Goal: Navigation & Orientation: Find specific page/section

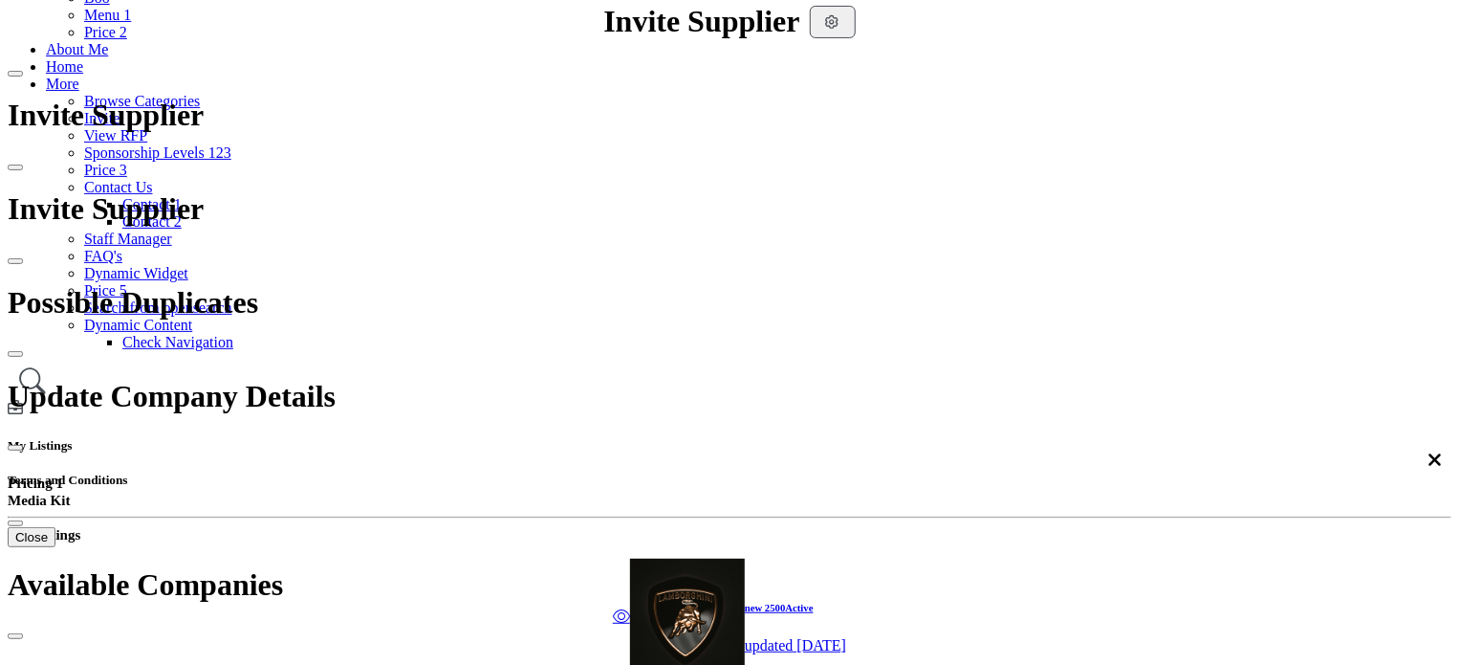
scroll to position [191, 0]
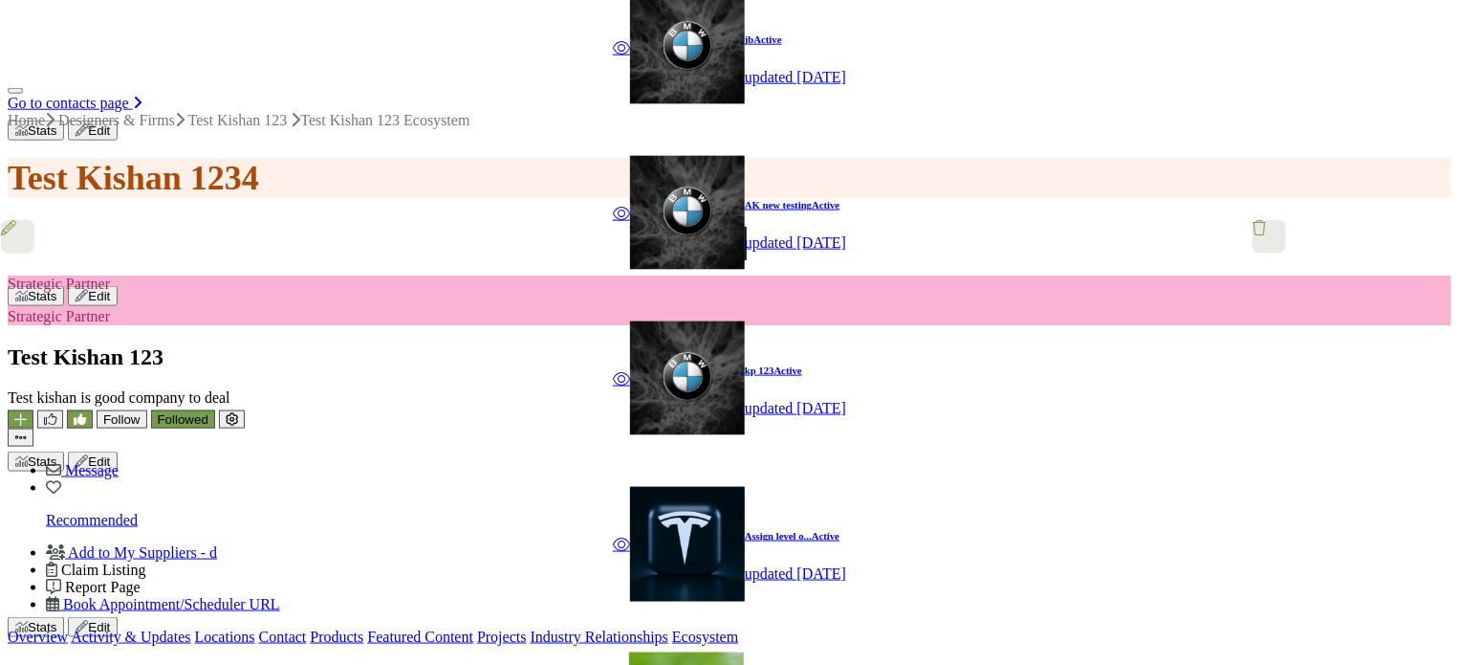
scroll to position [956, 0]
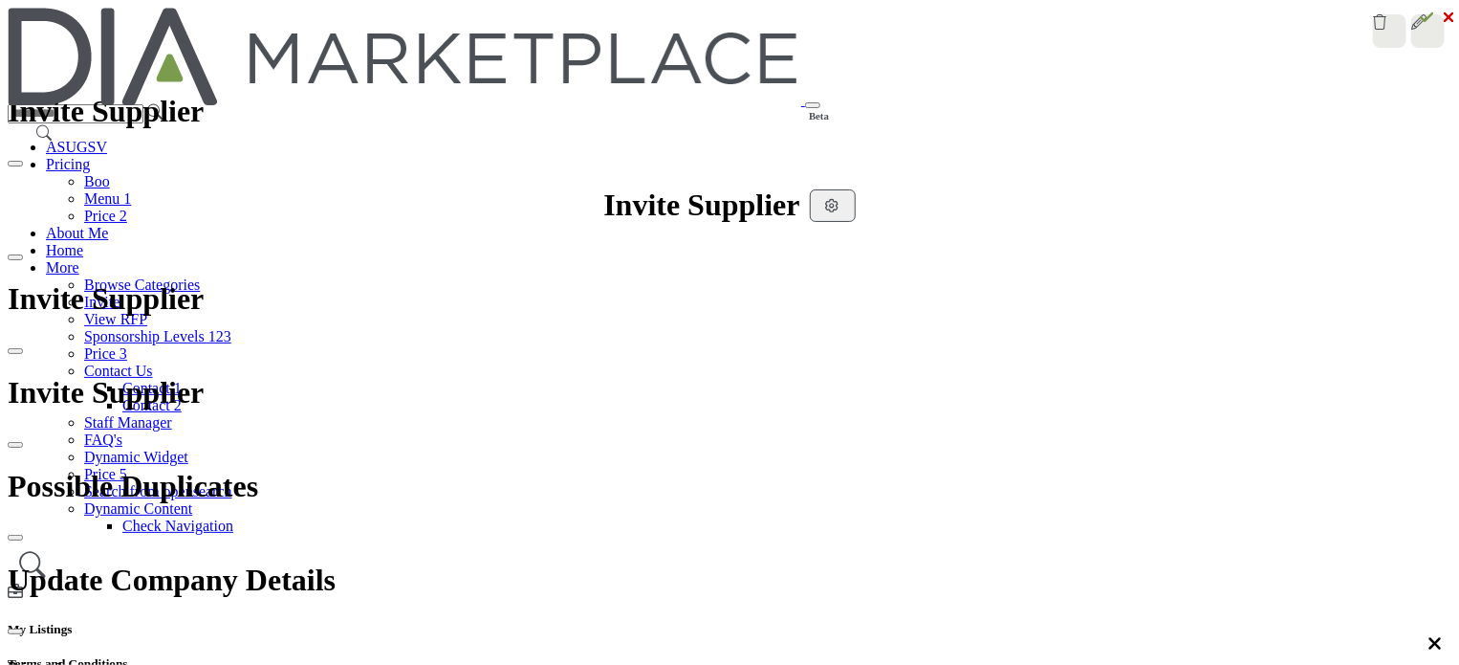
scroll to position [1117, 0]
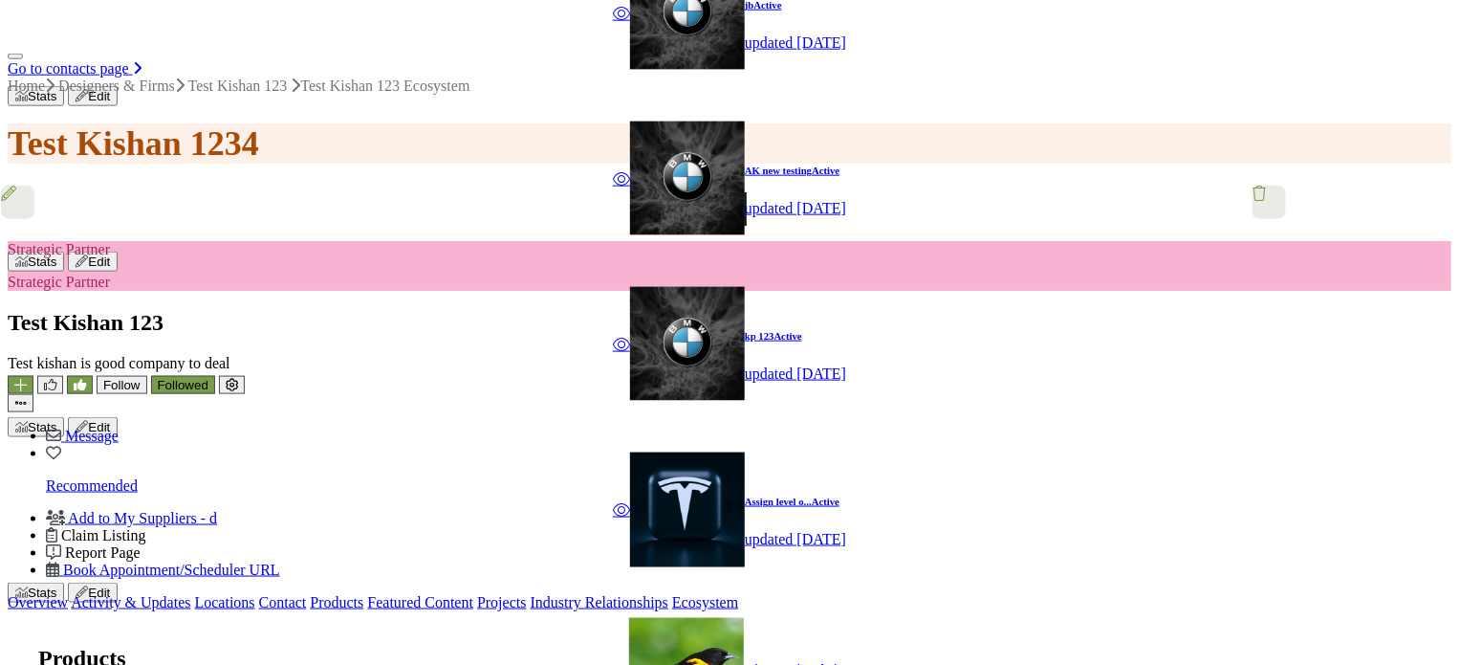
scroll to position [869, 0]
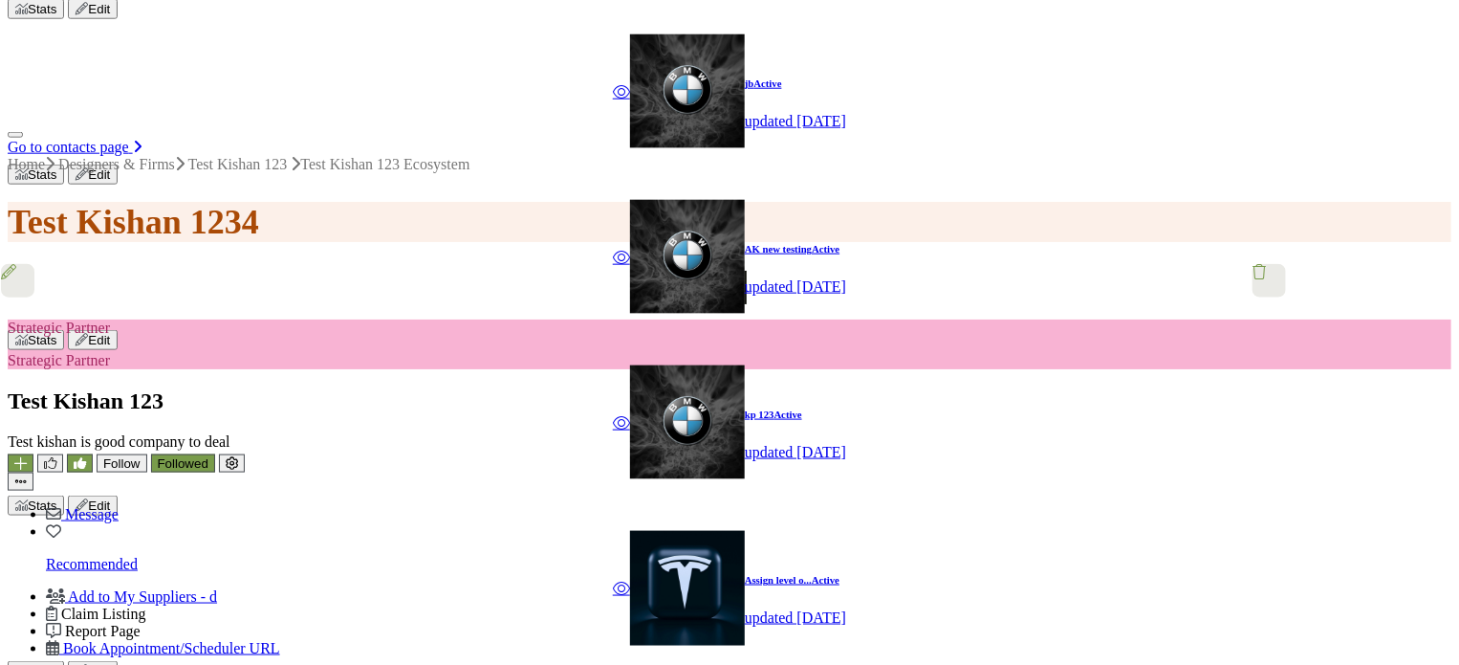
scroll to position [1060, 0]
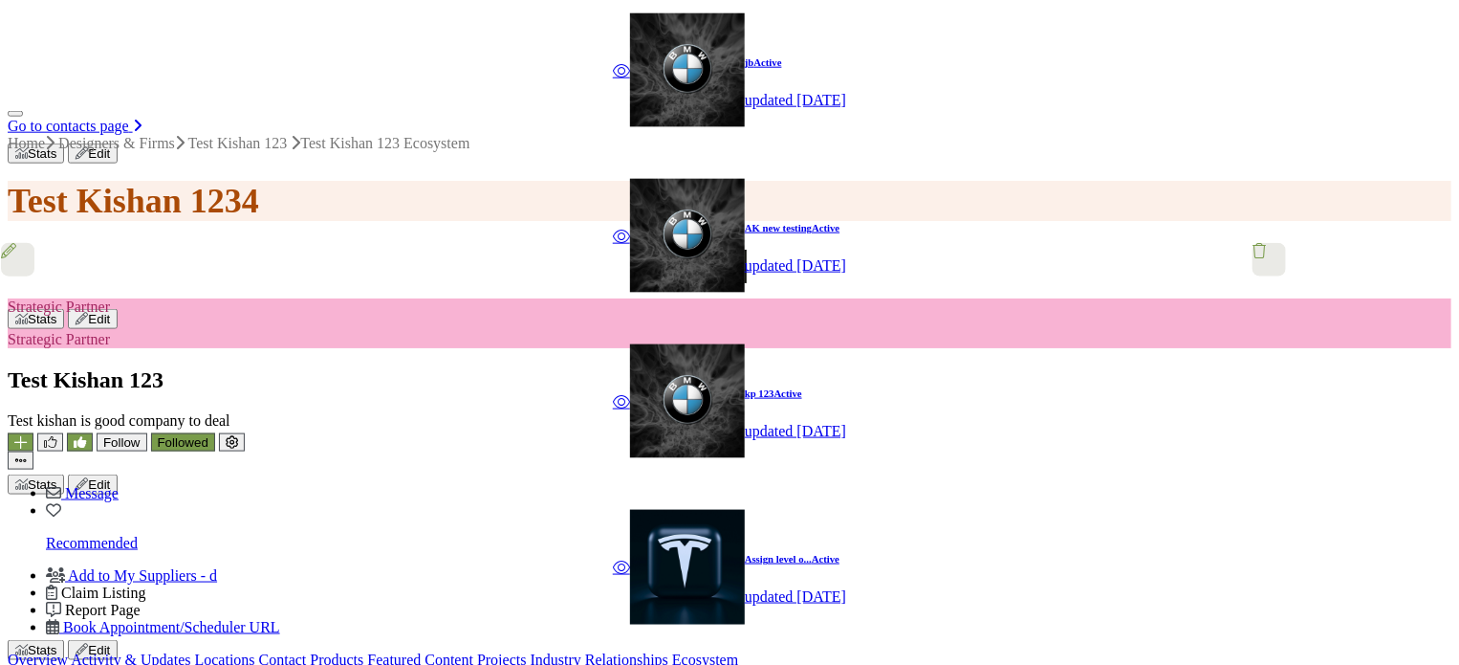
scroll to position [1059, 0]
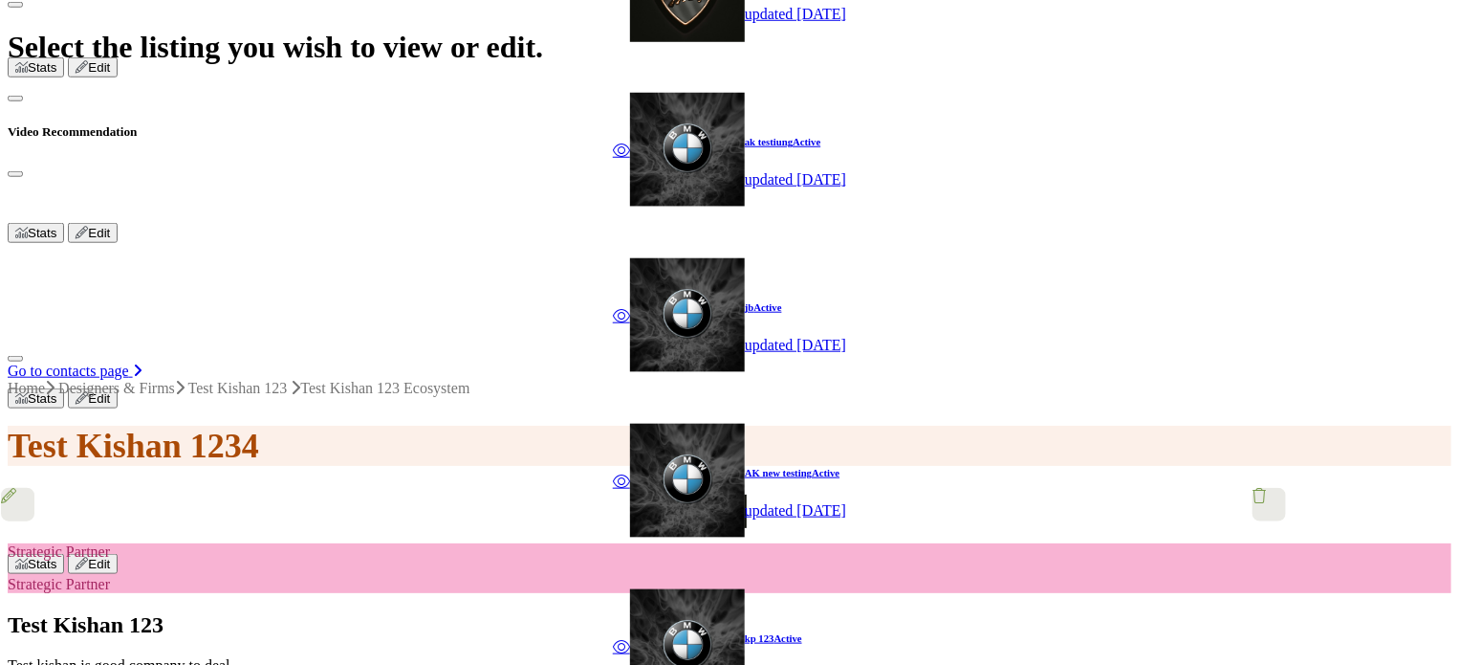
scroll to position [773, 0]
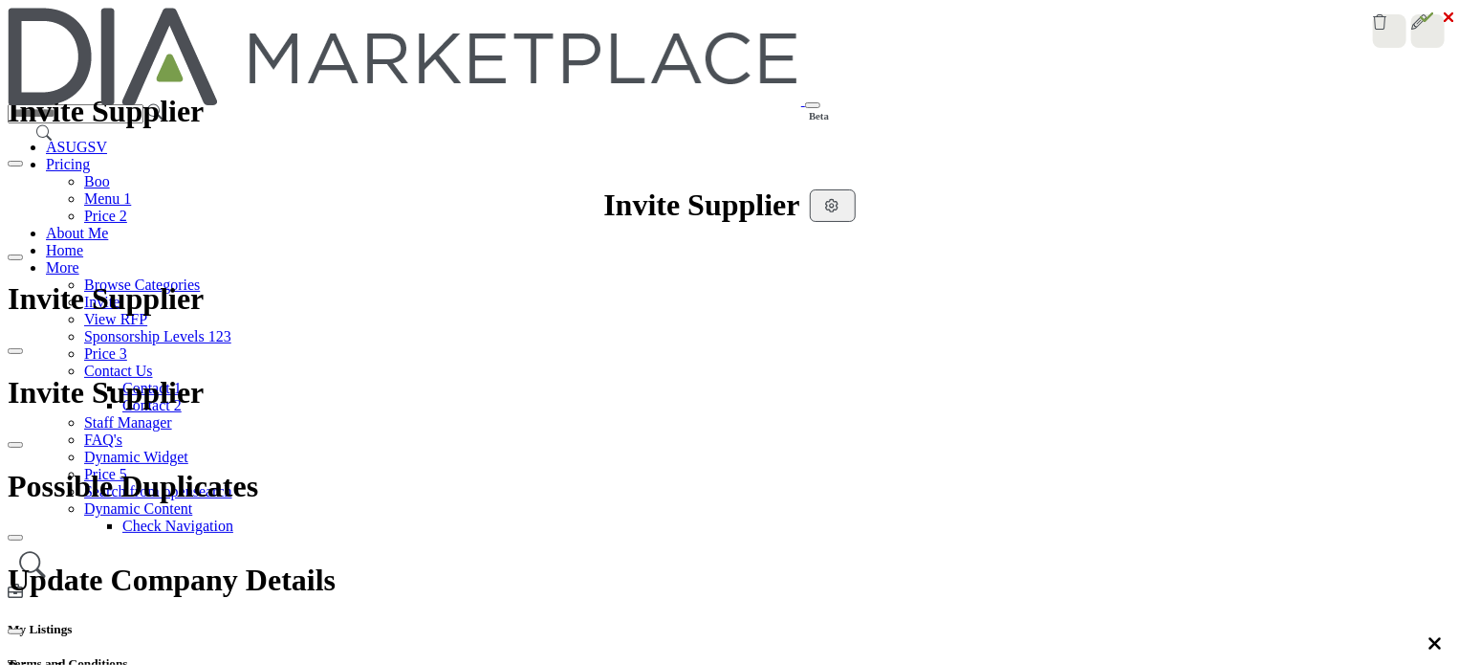
scroll to position [773, 0]
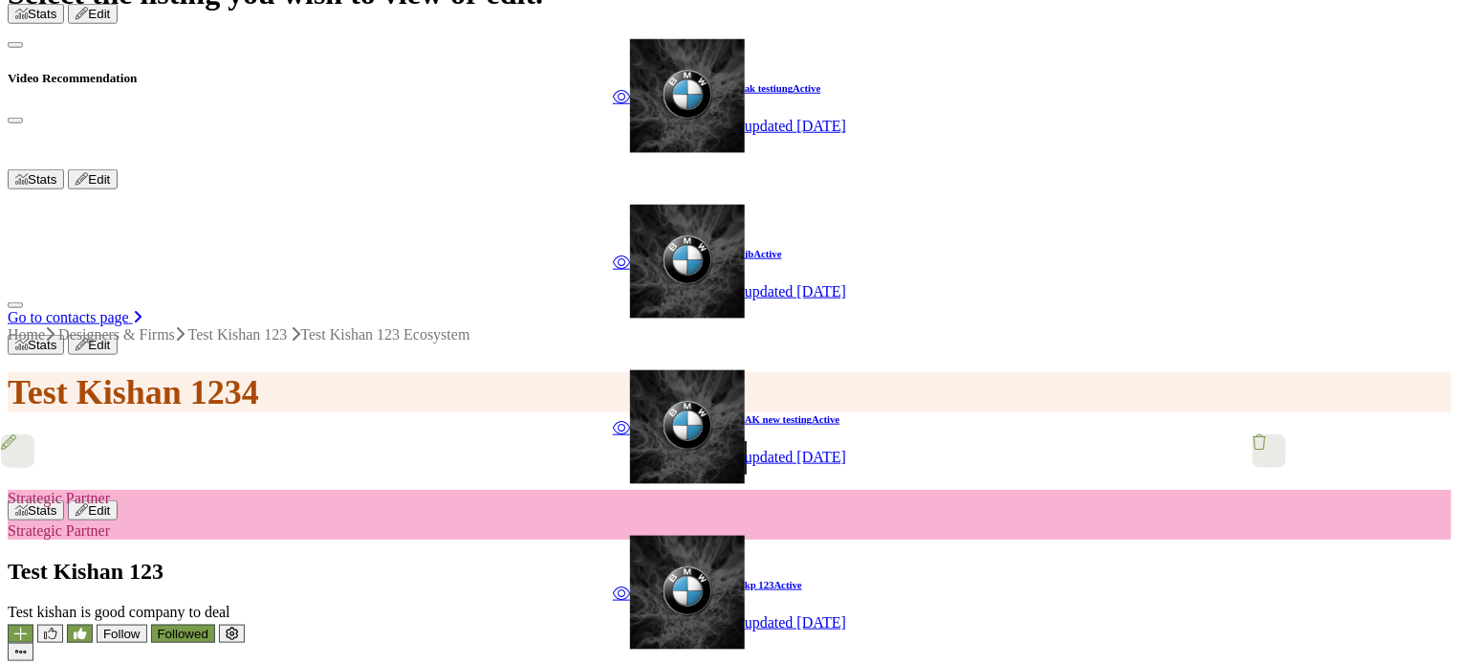
scroll to position [1029, 0]
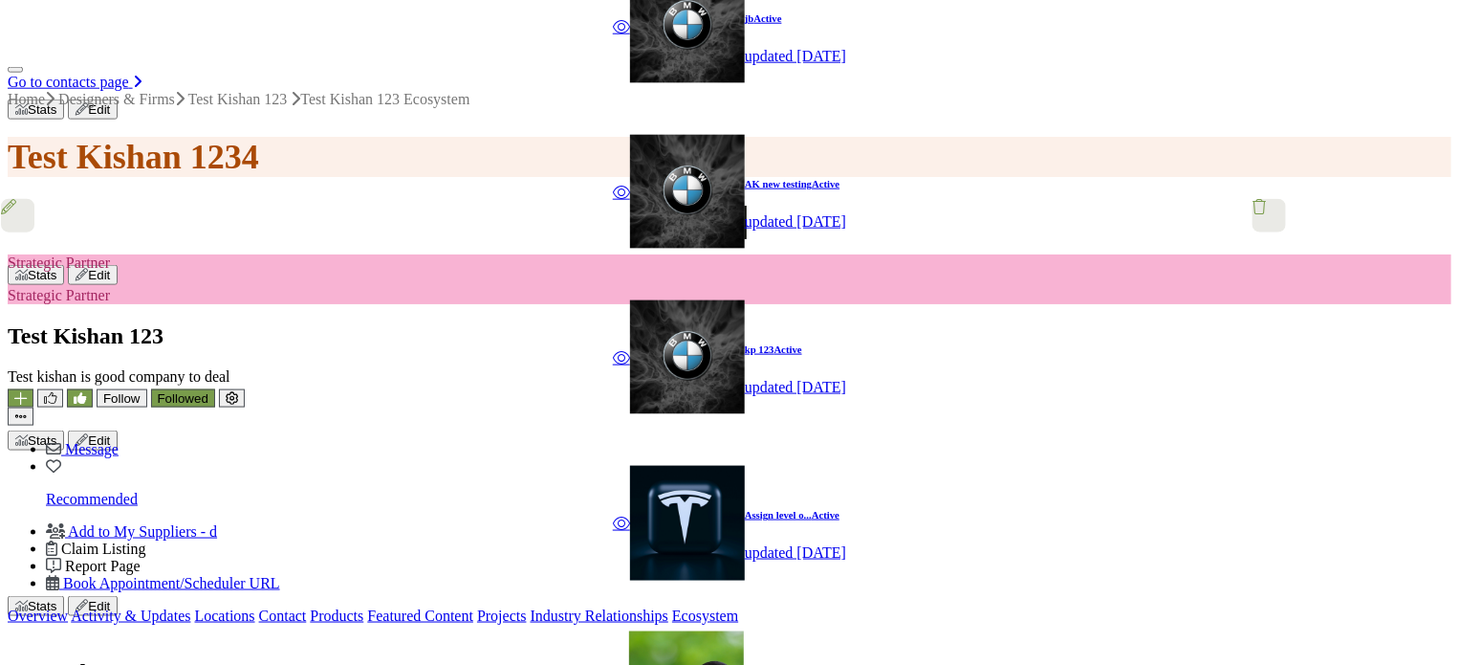
scroll to position [1124, 0]
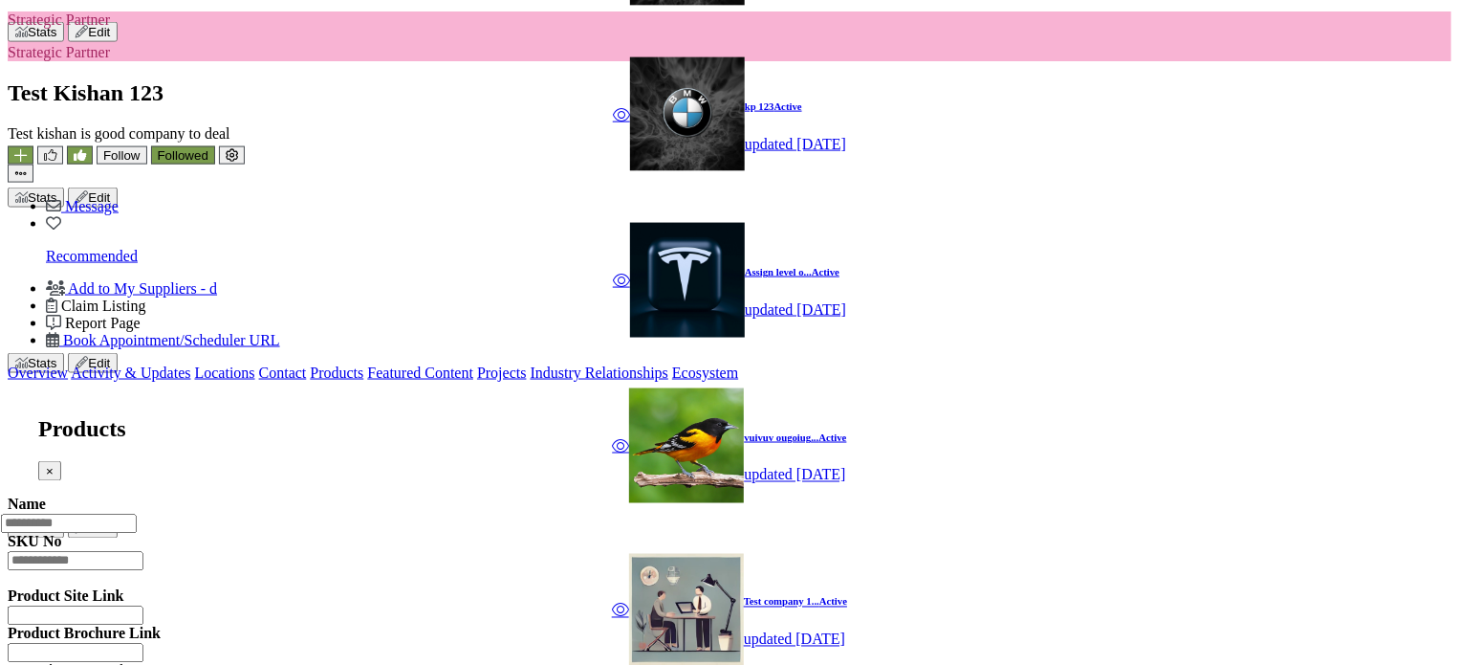
scroll to position [1507, 0]
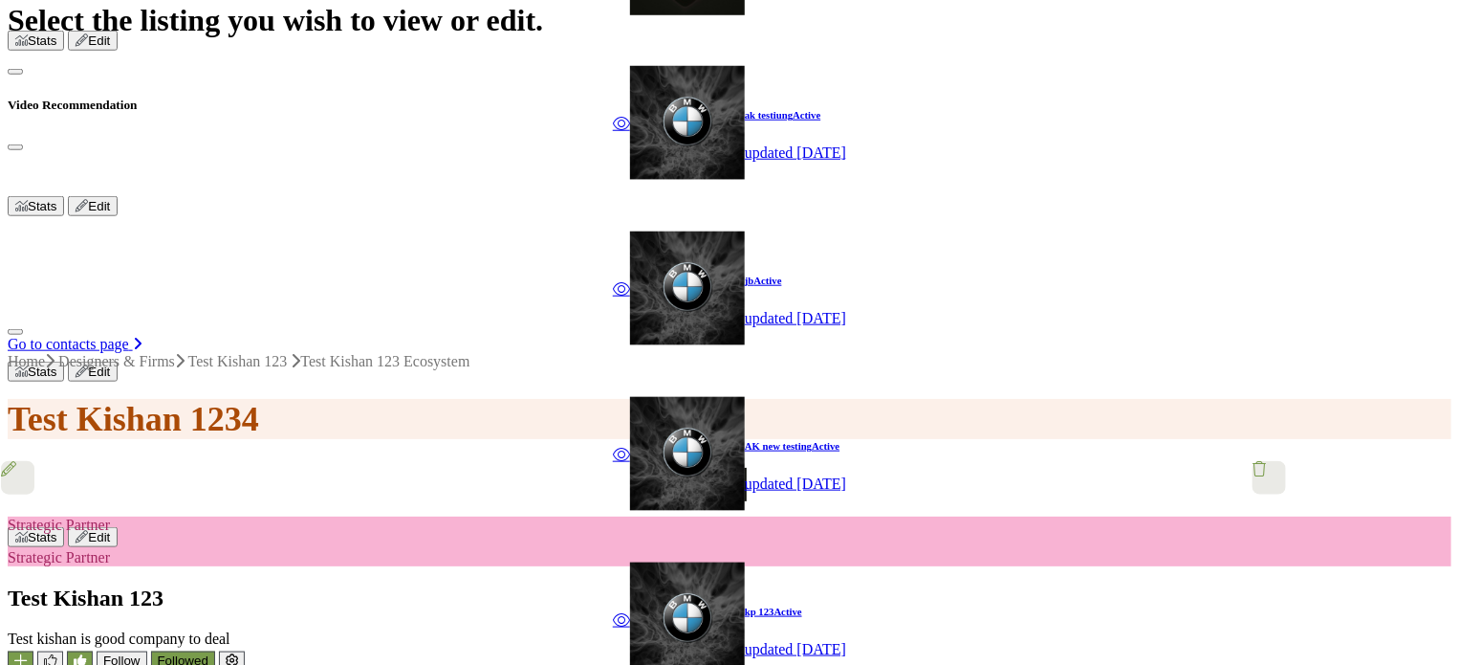
scroll to position [838, 0]
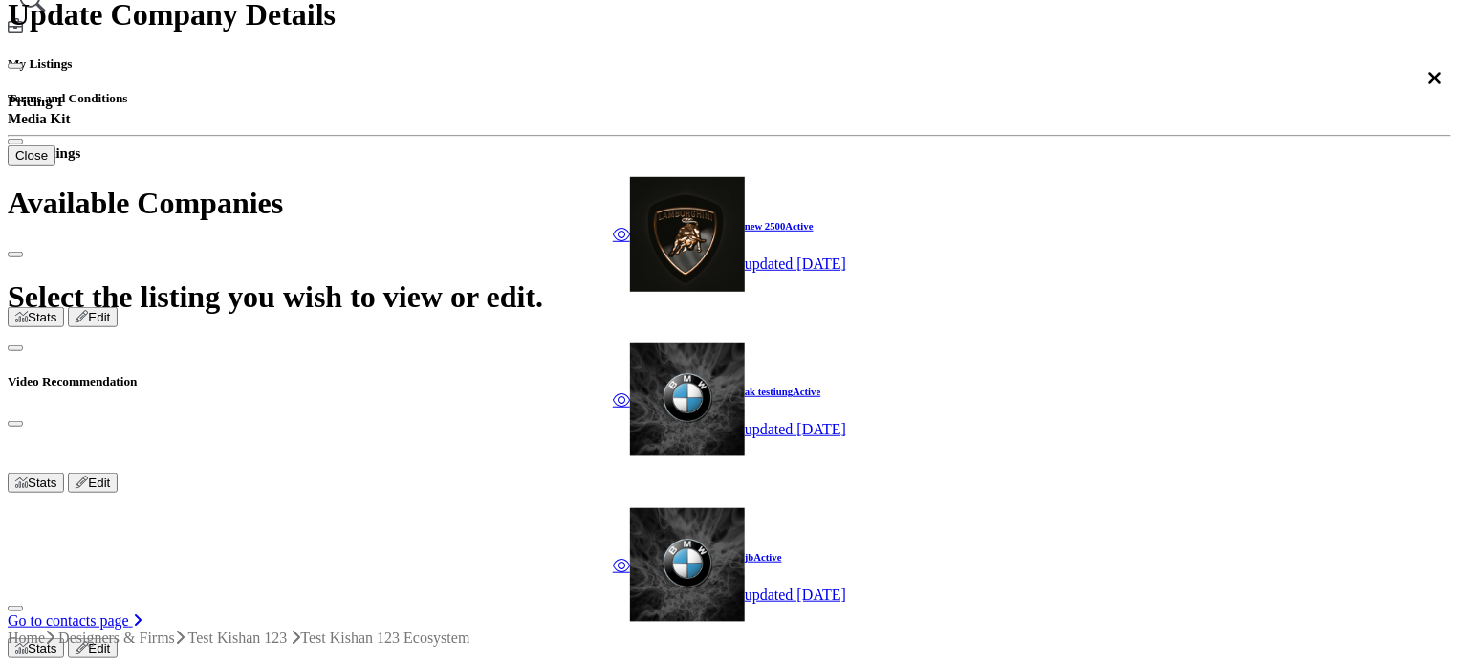
scroll to position [838, 0]
